Goal: Information Seeking & Learning: Learn about a topic

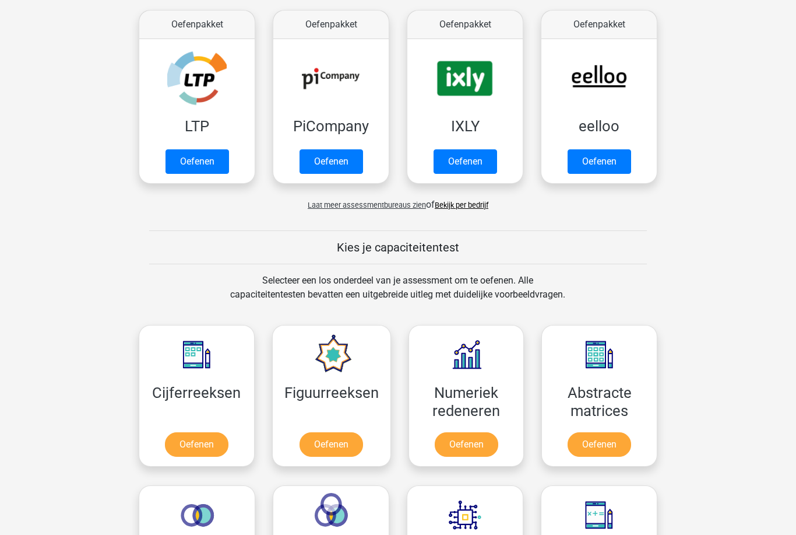
scroll to position [235, 0]
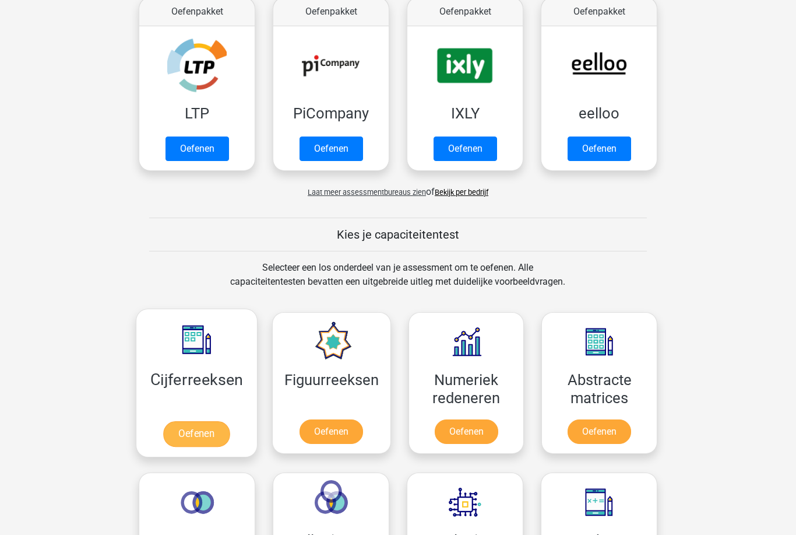
click at [196, 437] on link "Oefenen" at bounding box center [196, 434] width 66 height 26
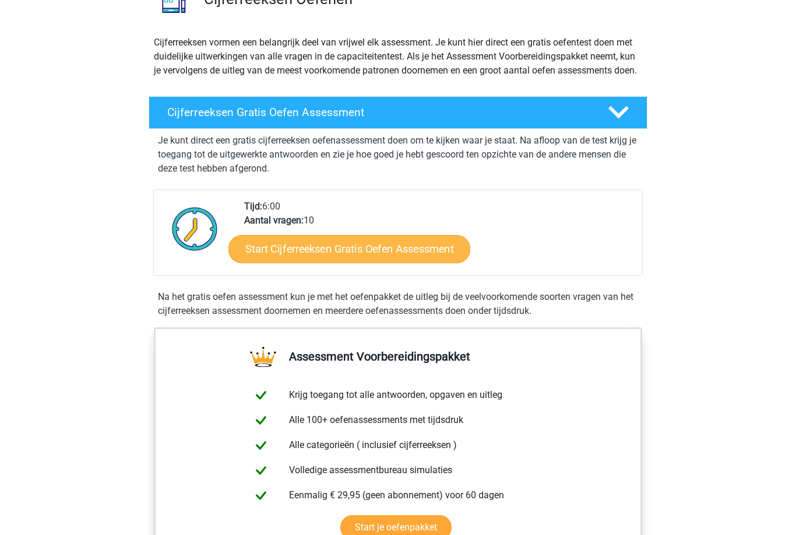
scroll to position [110, 0]
click at [363, 262] on link "Start Cijferreeksen Gratis Oefen Assessment" at bounding box center [350, 248] width 242 height 28
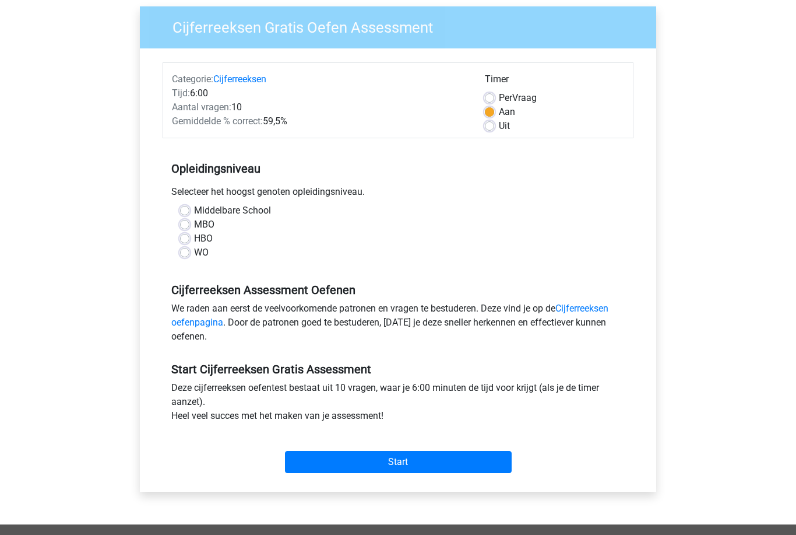
scroll to position [99, 0]
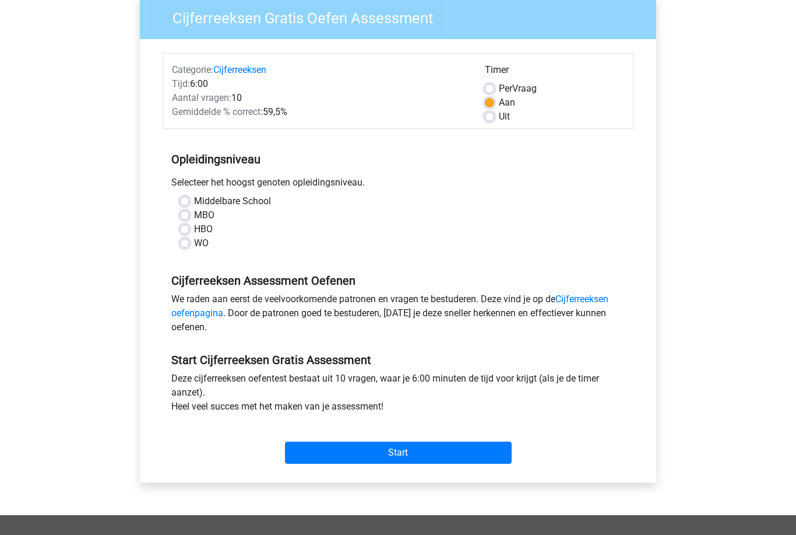
click at [194, 229] on label "HBO" at bounding box center [203, 229] width 19 height 14
click at [187, 229] on input "HBO" at bounding box center [184, 228] width 9 height 12
radio input "true"
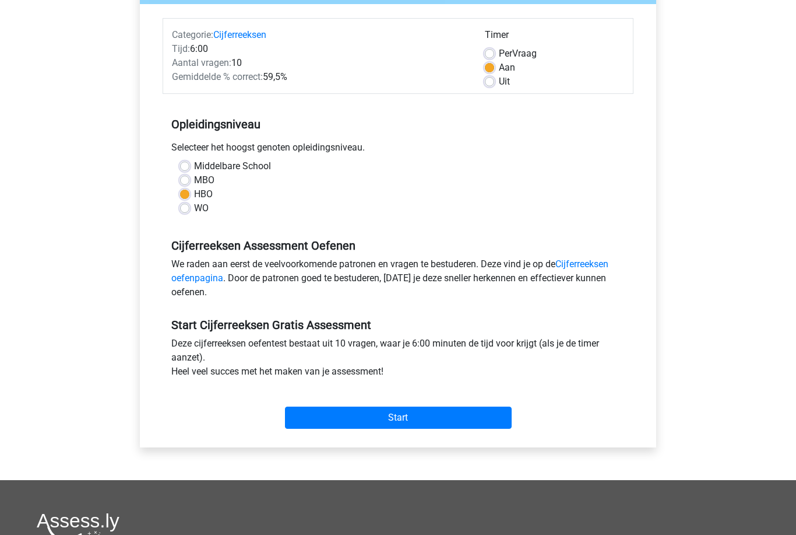
scroll to position [136, 0]
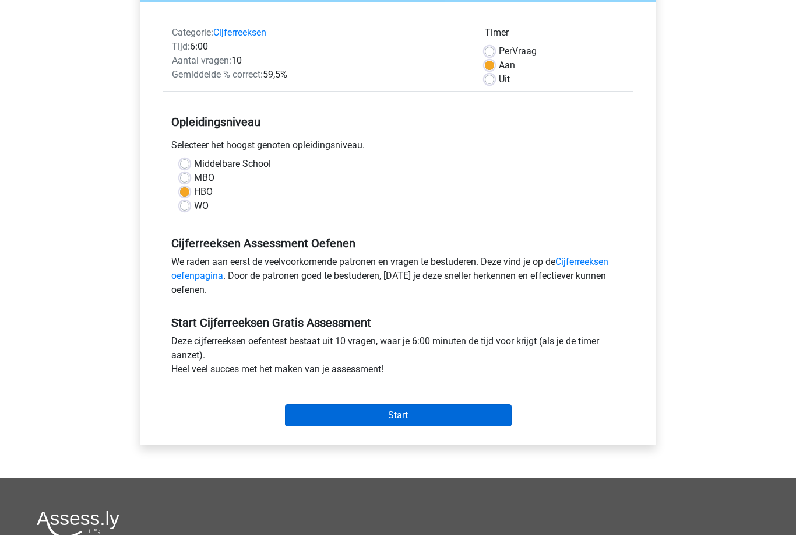
click at [408, 409] on input "Start" at bounding box center [398, 415] width 227 height 22
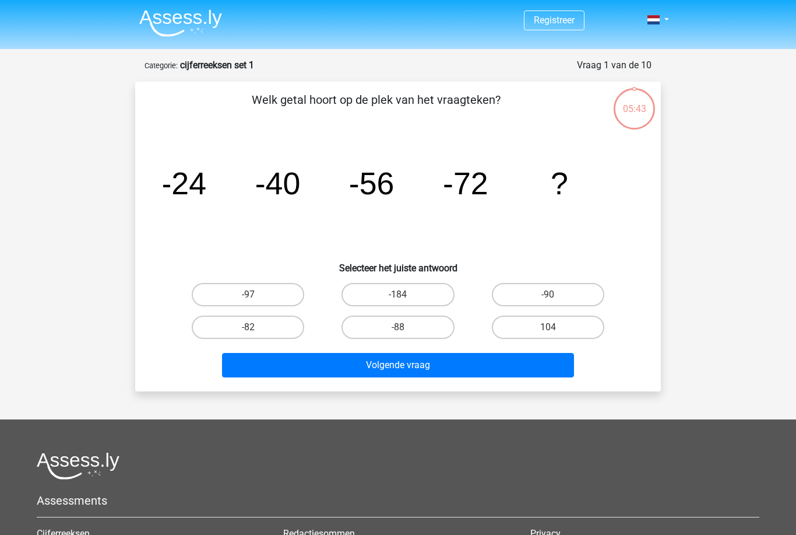
click at [403, 332] on input "-88" at bounding box center [402, 331] width 8 height 8
radio input "true"
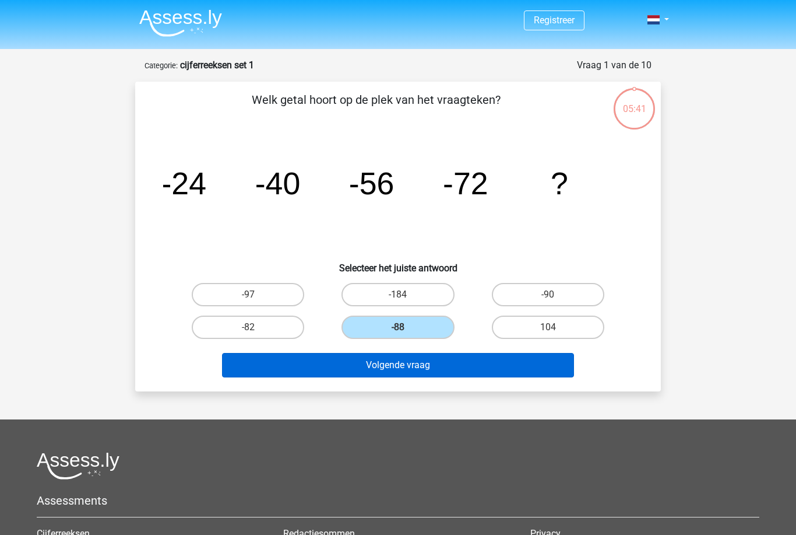
click at [401, 361] on button "Volgende vraag" at bounding box center [398, 365] width 353 height 24
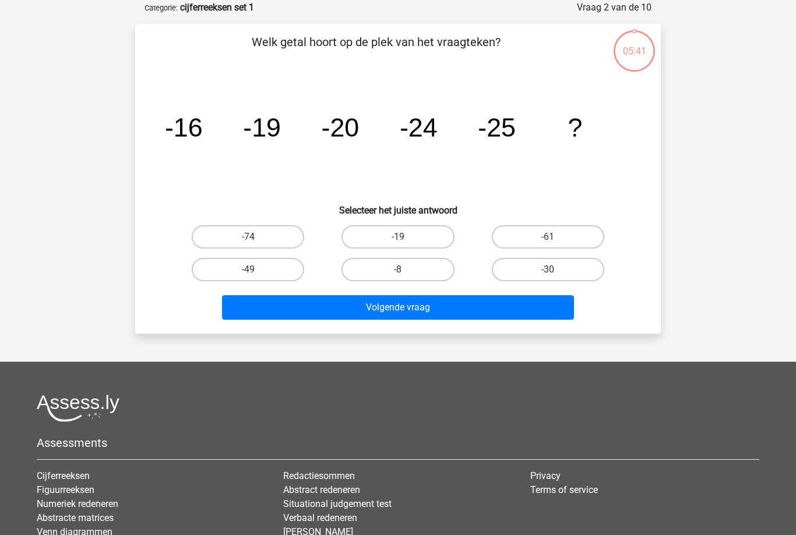
scroll to position [58, 0]
click at [532, 265] on label "-30" at bounding box center [548, 268] width 113 height 23
click at [548, 269] on input "-30" at bounding box center [552, 273] width 8 height 8
radio input "true"
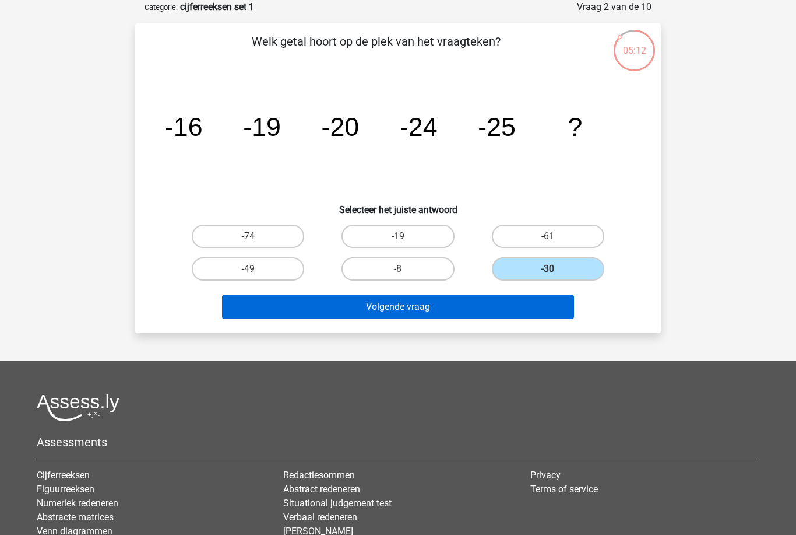
click at [444, 300] on button "Volgende vraag" at bounding box center [398, 306] width 353 height 24
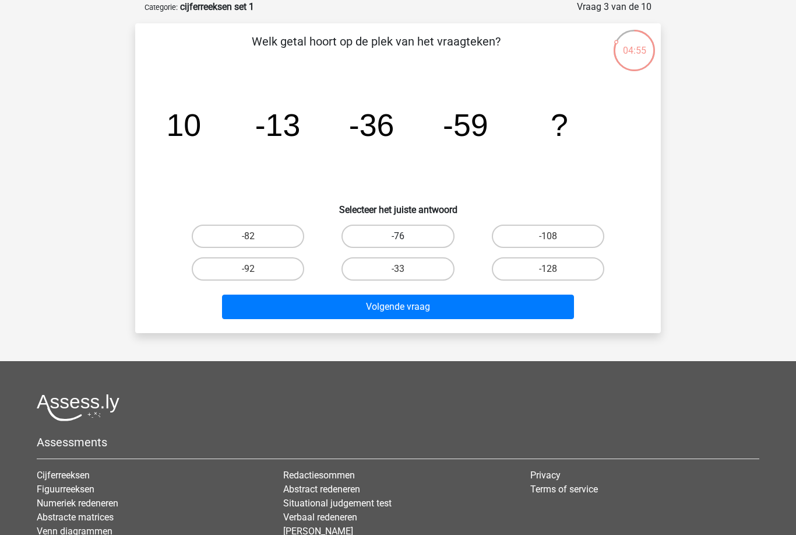
click at [403, 230] on label "-76" at bounding box center [398, 235] width 113 height 23
click at [403, 236] on input "-76" at bounding box center [402, 240] width 8 height 8
radio input "true"
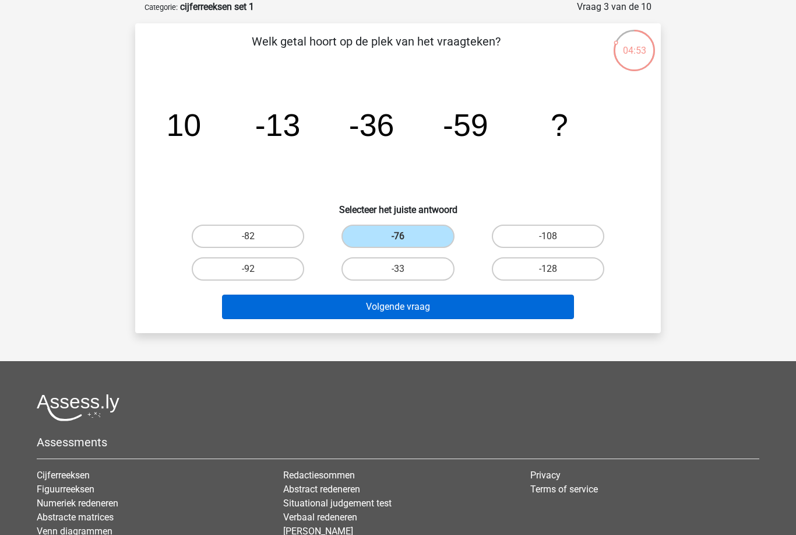
click at [406, 303] on button "Volgende vraag" at bounding box center [398, 306] width 353 height 24
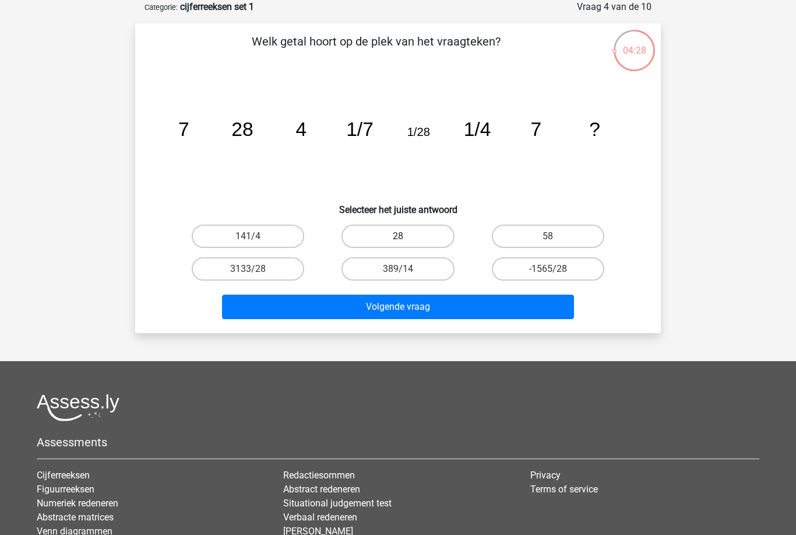
click at [407, 235] on label "28" at bounding box center [398, 235] width 113 height 23
click at [406, 236] on input "28" at bounding box center [402, 240] width 8 height 8
radio input "true"
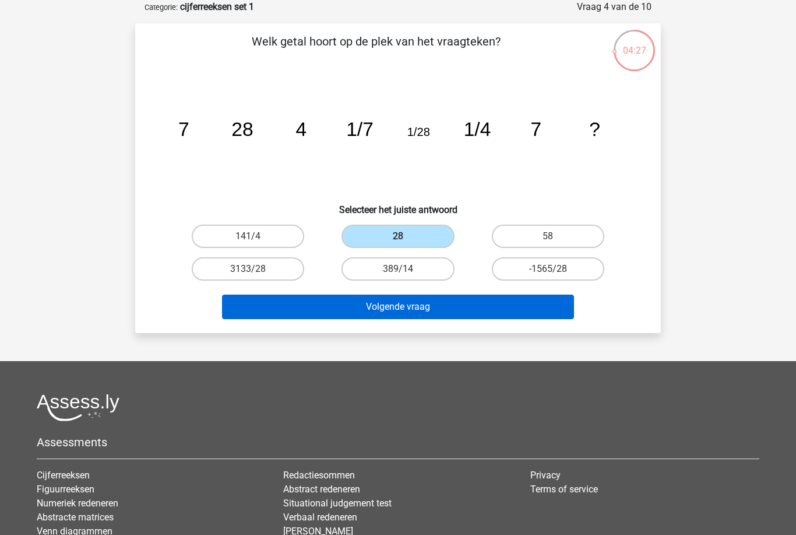
click at [399, 305] on button "Volgende vraag" at bounding box center [398, 306] width 353 height 24
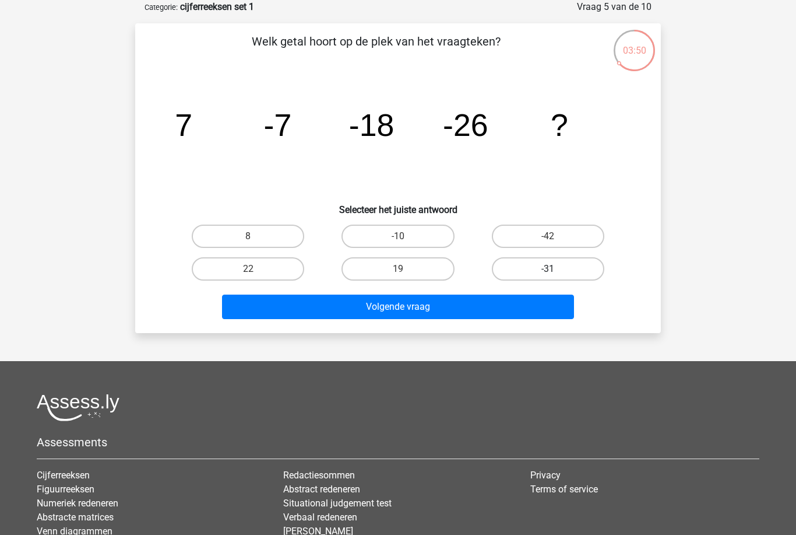
click at [537, 264] on label "-31" at bounding box center [548, 268] width 113 height 23
click at [548, 269] on input "-31" at bounding box center [552, 273] width 8 height 8
radio input "true"
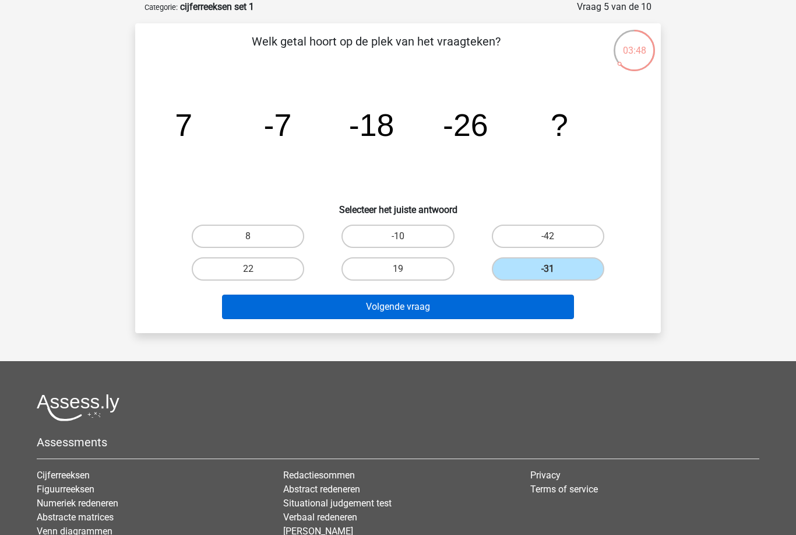
click at [443, 307] on button "Volgende vraag" at bounding box center [398, 306] width 353 height 24
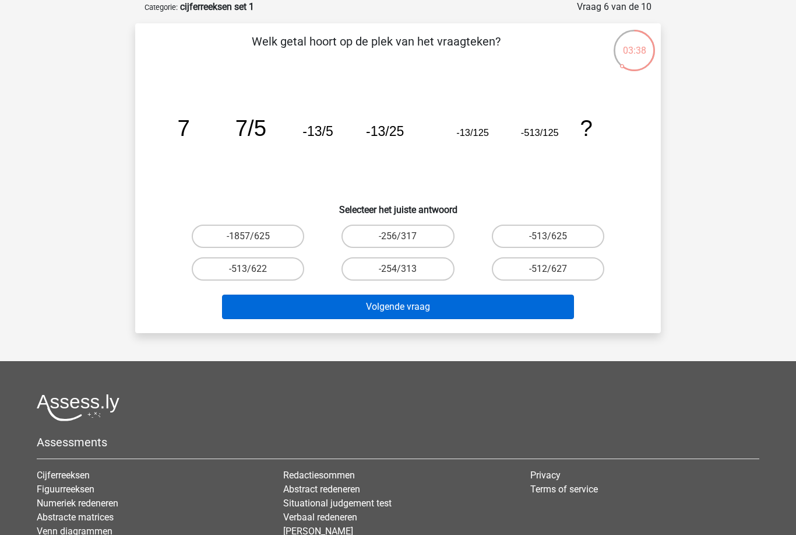
click at [407, 304] on button "Volgende vraag" at bounding box center [398, 306] width 353 height 24
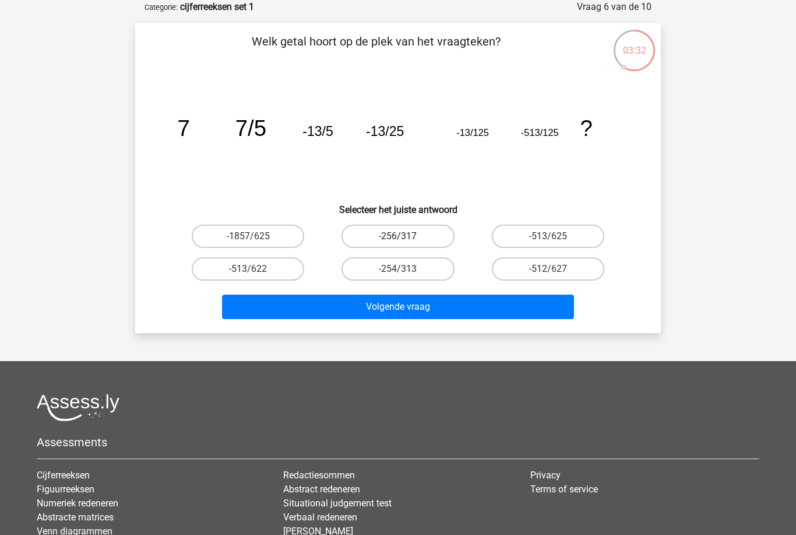
click at [395, 233] on label "-256/317" at bounding box center [398, 235] width 113 height 23
click at [398, 236] on input "-256/317" at bounding box center [402, 240] width 8 height 8
radio input "true"
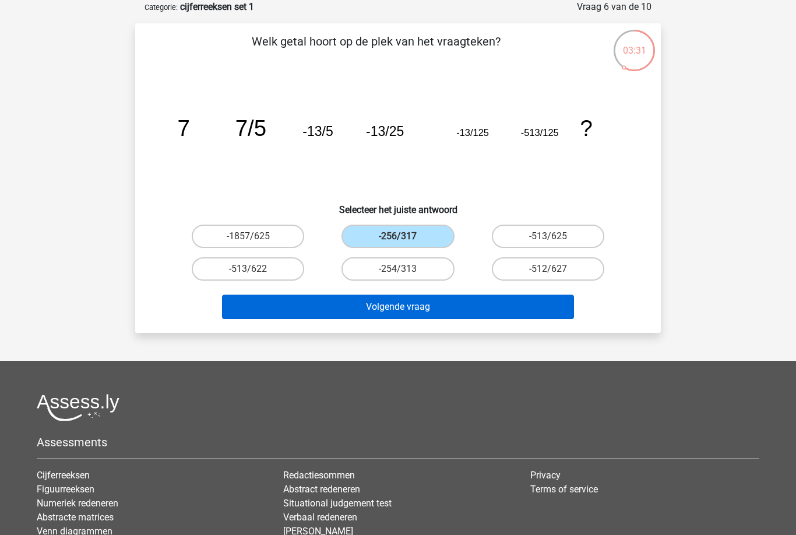
click at [401, 304] on button "Volgende vraag" at bounding box center [398, 306] width 353 height 24
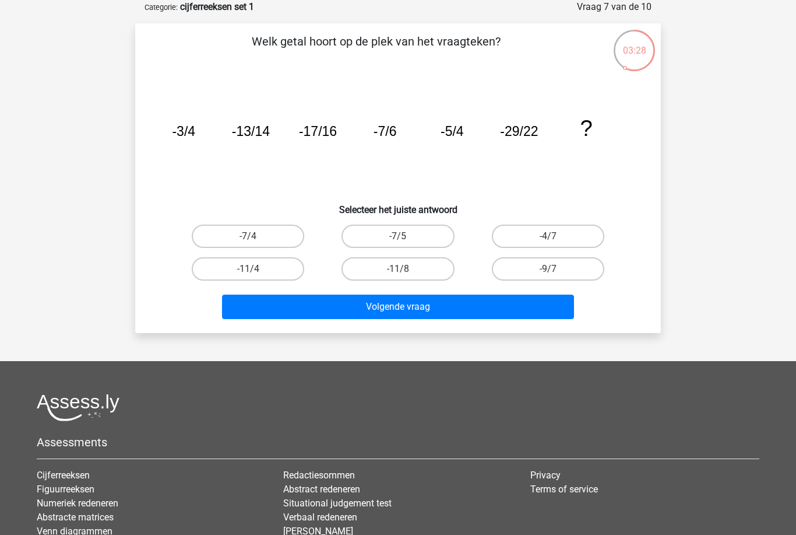
click at [403, 241] on input "-7/5" at bounding box center [402, 240] width 8 height 8
radio input "true"
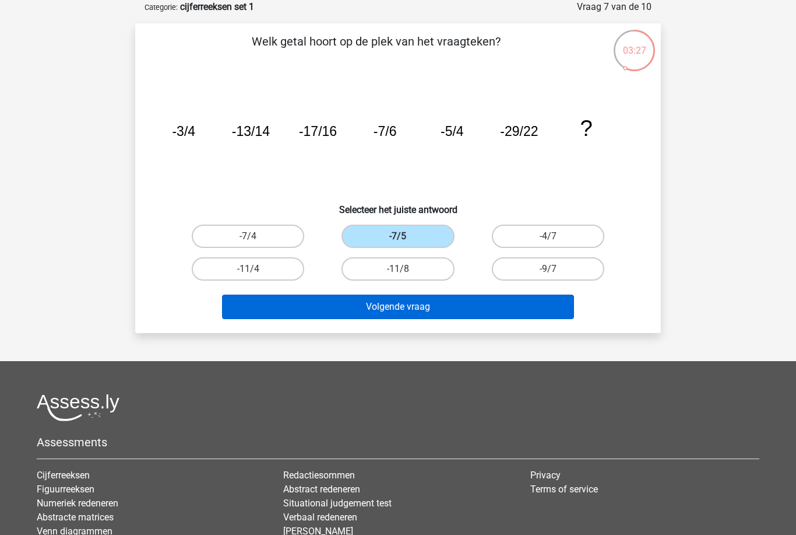
click at [400, 313] on button "Volgende vraag" at bounding box center [398, 306] width 353 height 24
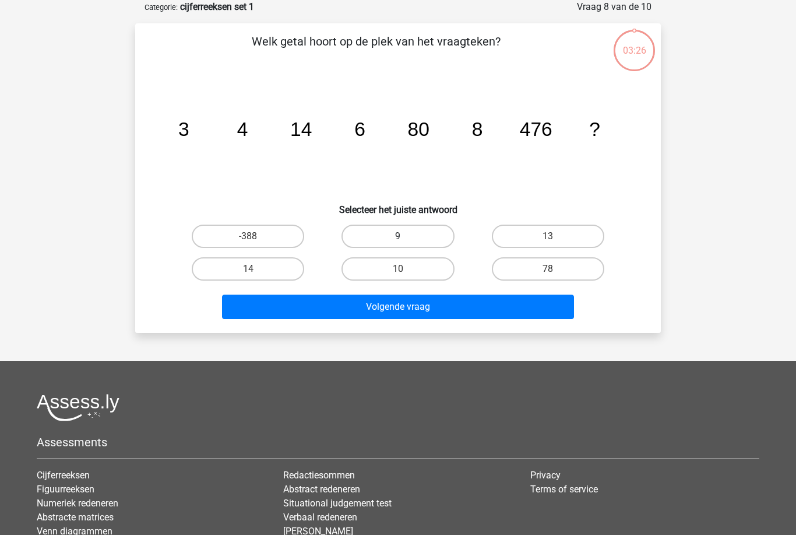
click at [402, 230] on label "9" at bounding box center [398, 235] width 113 height 23
click at [402, 236] on input "9" at bounding box center [402, 240] width 8 height 8
radio input "true"
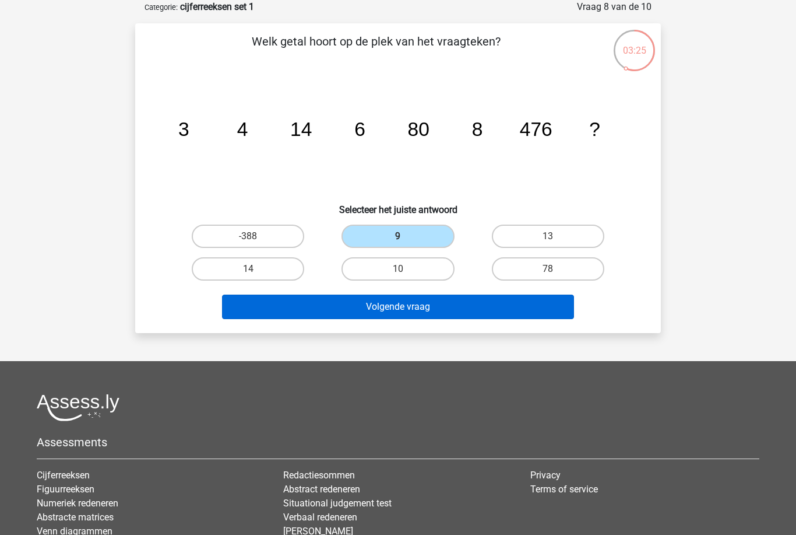
click at [403, 308] on button "Volgende vraag" at bounding box center [398, 306] width 353 height 24
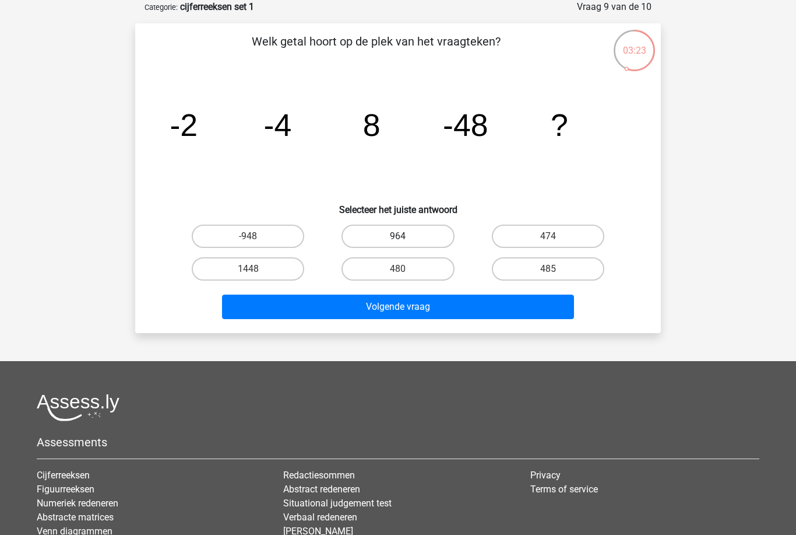
click at [396, 236] on label "964" at bounding box center [398, 235] width 113 height 23
click at [398, 236] on input "964" at bounding box center [402, 240] width 8 height 8
radio input "true"
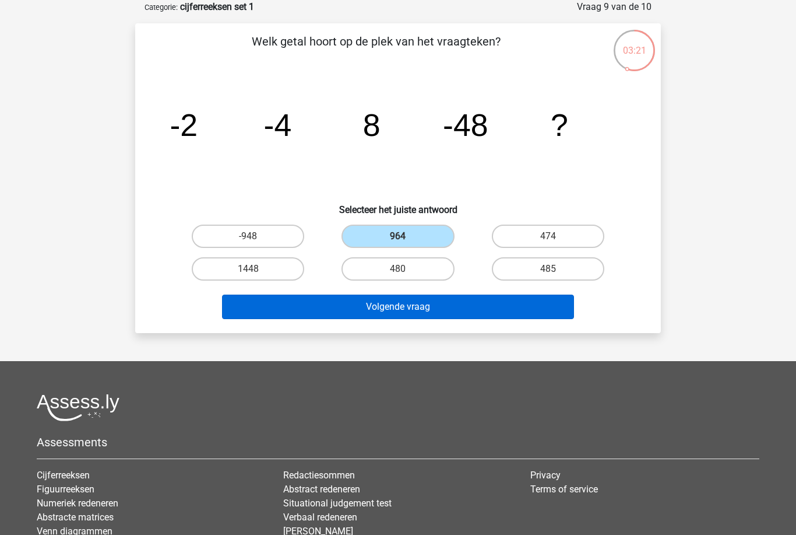
click at [399, 312] on button "Volgende vraag" at bounding box center [398, 306] width 353 height 24
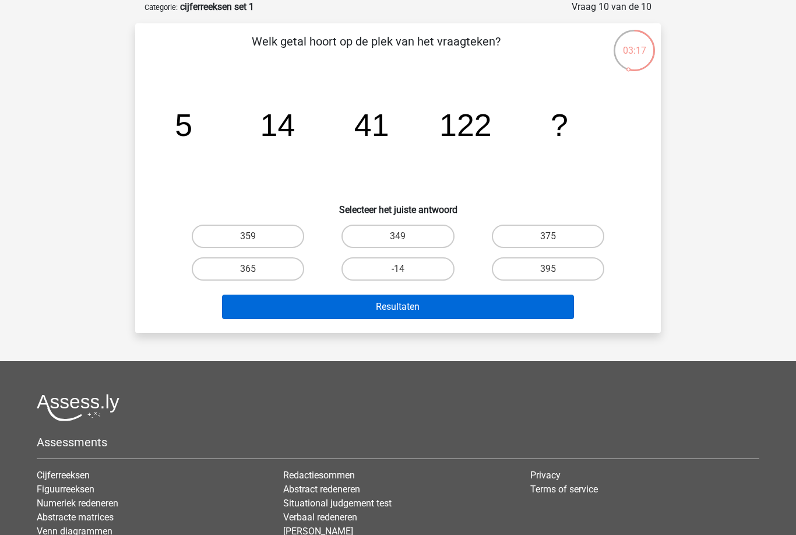
click at [393, 312] on button "Resultaten" at bounding box center [398, 306] width 353 height 24
click at [411, 310] on button "Resultaten" at bounding box center [398, 306] width 353 height 24
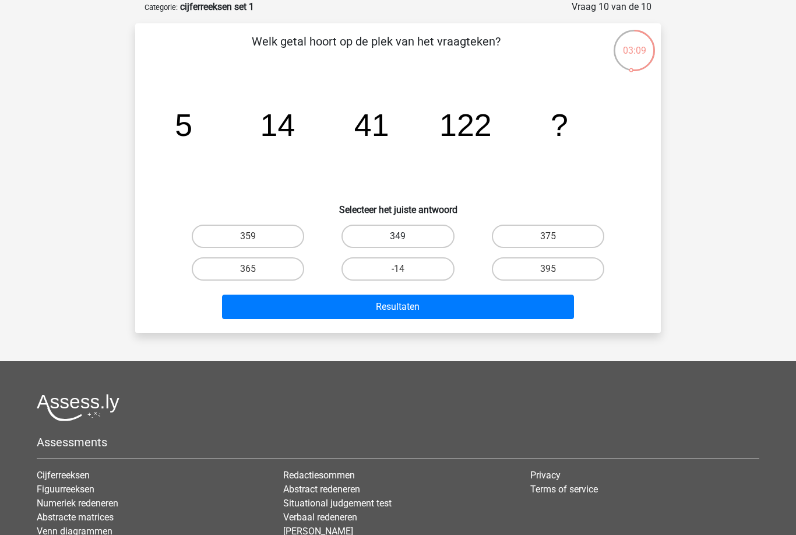
click at [405, 232] on label "349" at bounding box center [398, 235] width 113 height 23
click at [405, 236] on input "349" at bounding box center [402, 240] width 8 height 8
radio input "true"
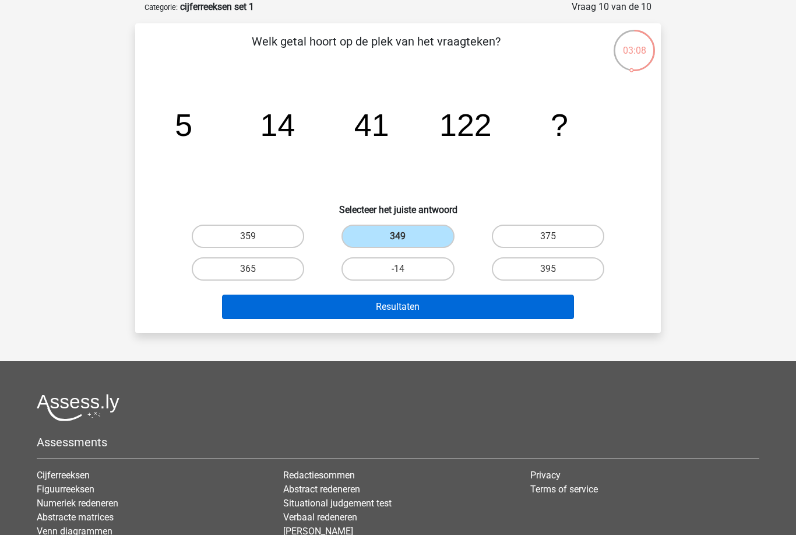
click at [410, 311] on button "Resultaten" at bounding box center [398, 306] width 353 height 24
